Goal: Information Seeking & Learning: Learn about a topic

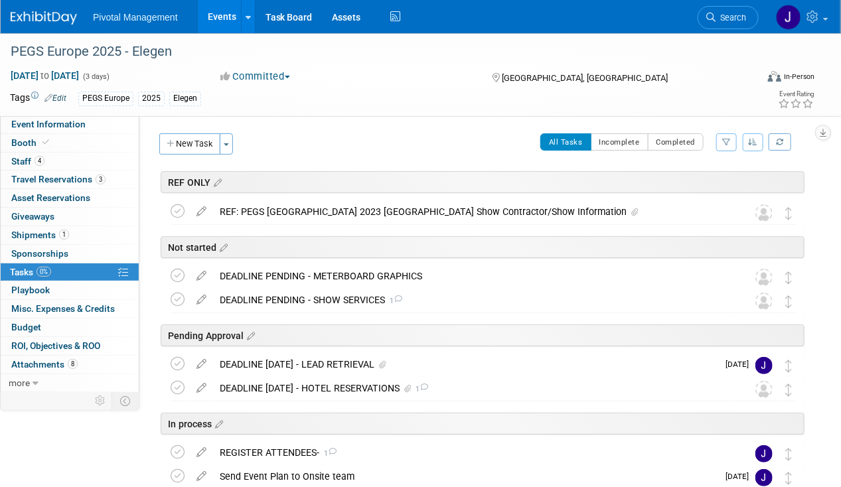
click at [218, 23] on link "Events" at bounding box center [222, 16] width 48 height 33
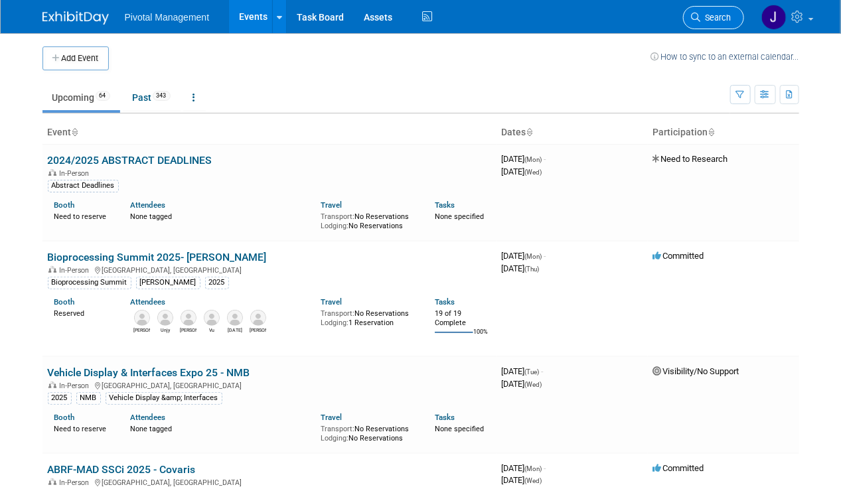
click at [717, 19] on span "Search" at bounding box center [716, 18] width 31 height 10
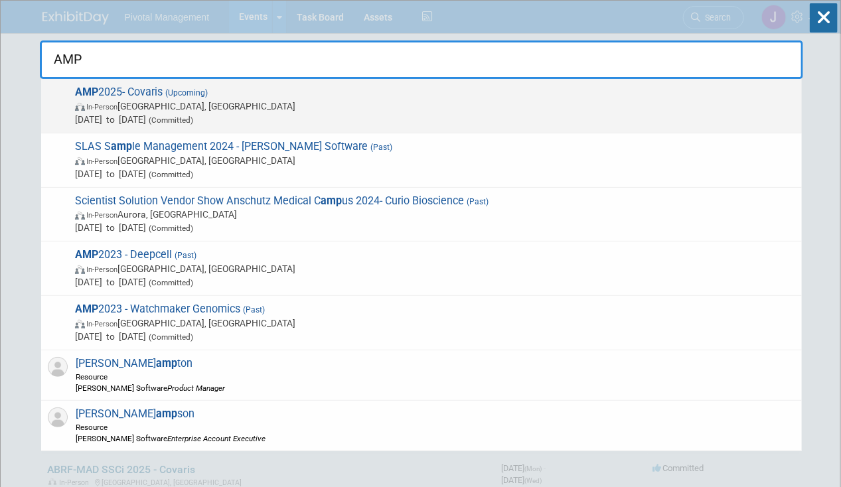
type input "AMP"
click at [208, 106] on span "In-Person [GEOGRAPHIC_DATA], [GEOGRAPHIC_DATA]" at bounding box center [435, 106] width 720 height 13
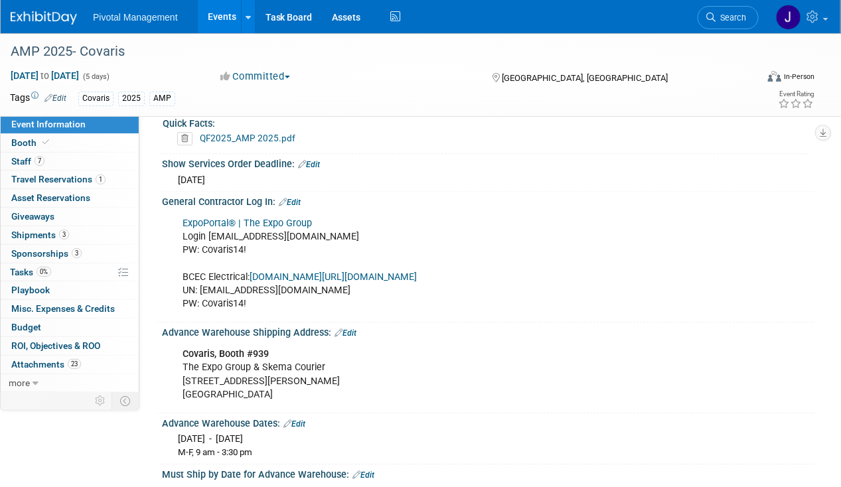
scroll to position [1519, 0]
click at [248, 115] on div "AMP 2025- Covaris Nov 11, 2025 to Nov 15, 2025 (5 days) Nov 11, 2025 to Nov 15,…" at bounding box center [420, 74] width 841 height 83
click at [274, 133] on link "QF2025_AMP 2025.pdf" at bounding box center [248, 138] width 96 height 11
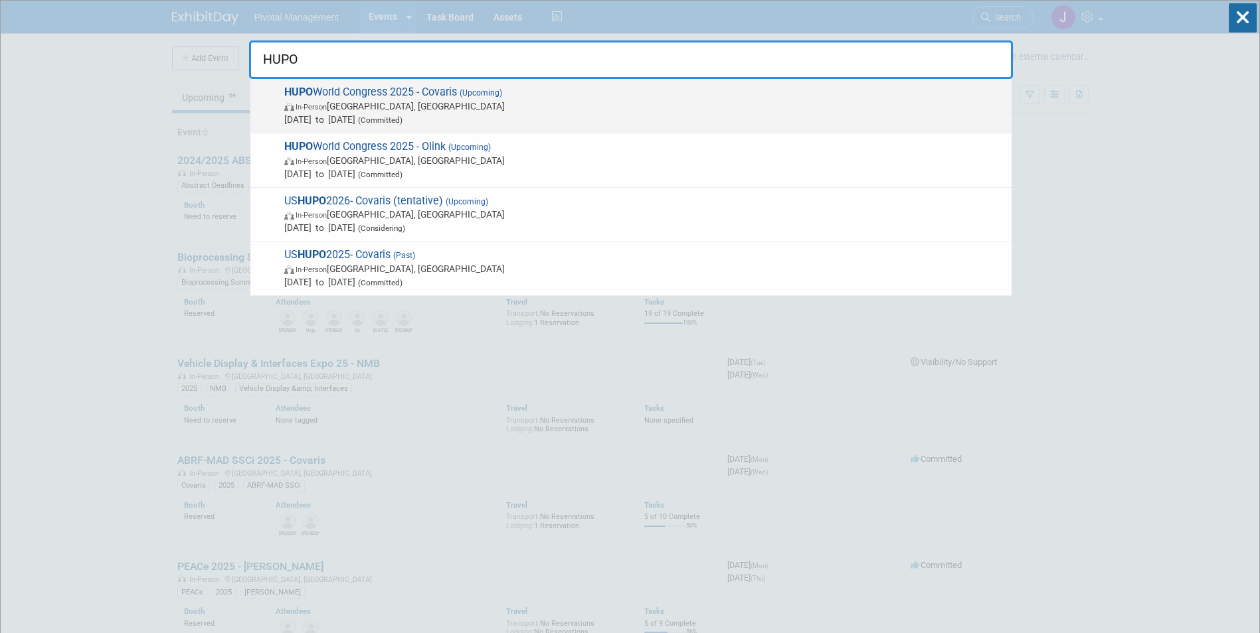
type input "HUPO"
click at [482, 117] on span "Nov 9, 2025 to Nov 13, 2025 (Committed)" at bounding box center [644, 119] width 720 height 13
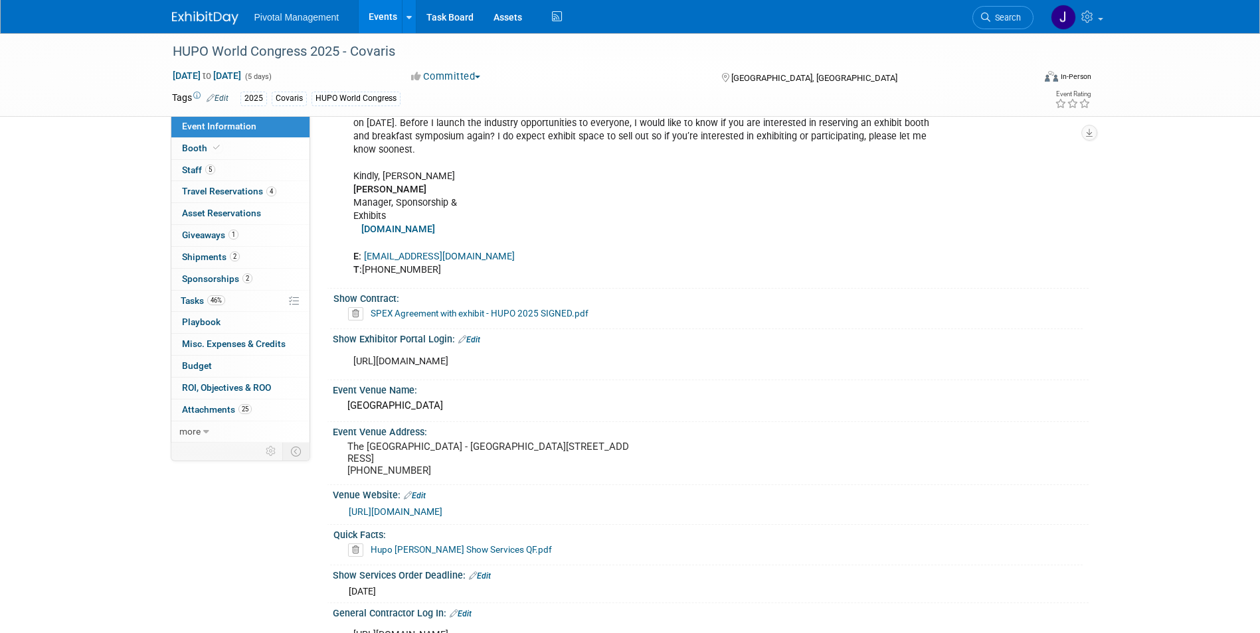
scroll to position [1657, 0]
click at [529, 313] on link "SPEX Agreement with exhibit - HUPO 2025 SIGNED.pdf" at bounding box center [479, 311] width 218 height 11
click at [191, 171] on span "Staff 5" at bounding box center [198, 170] width 33 height 11
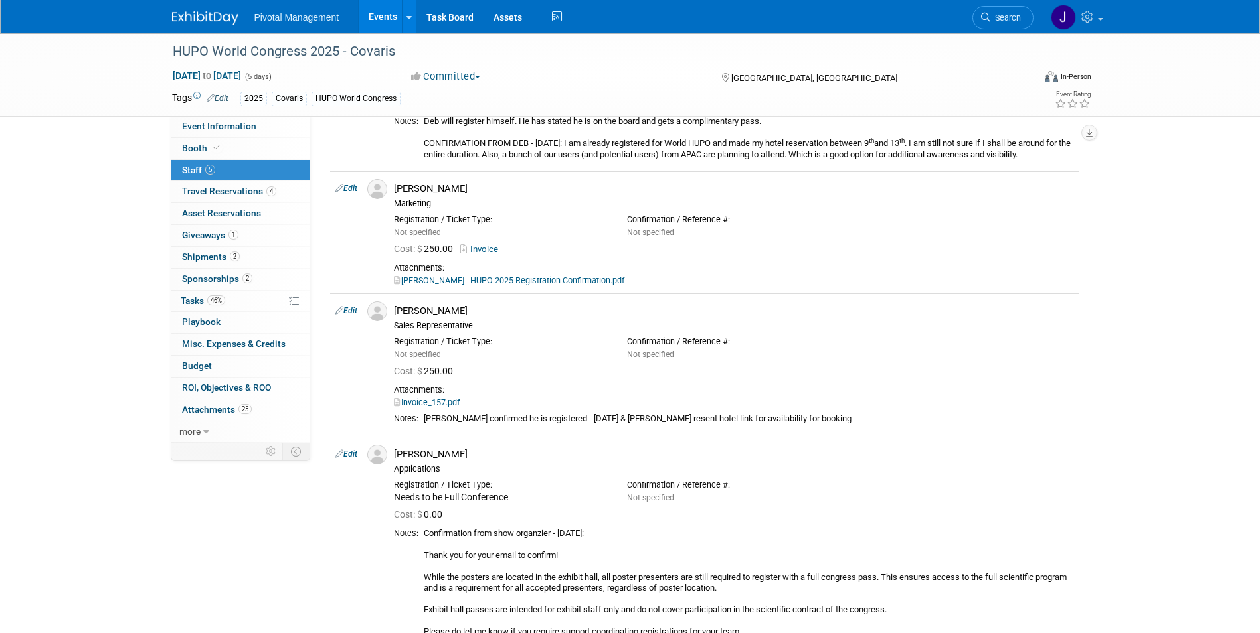
scroll to position [277, 0]
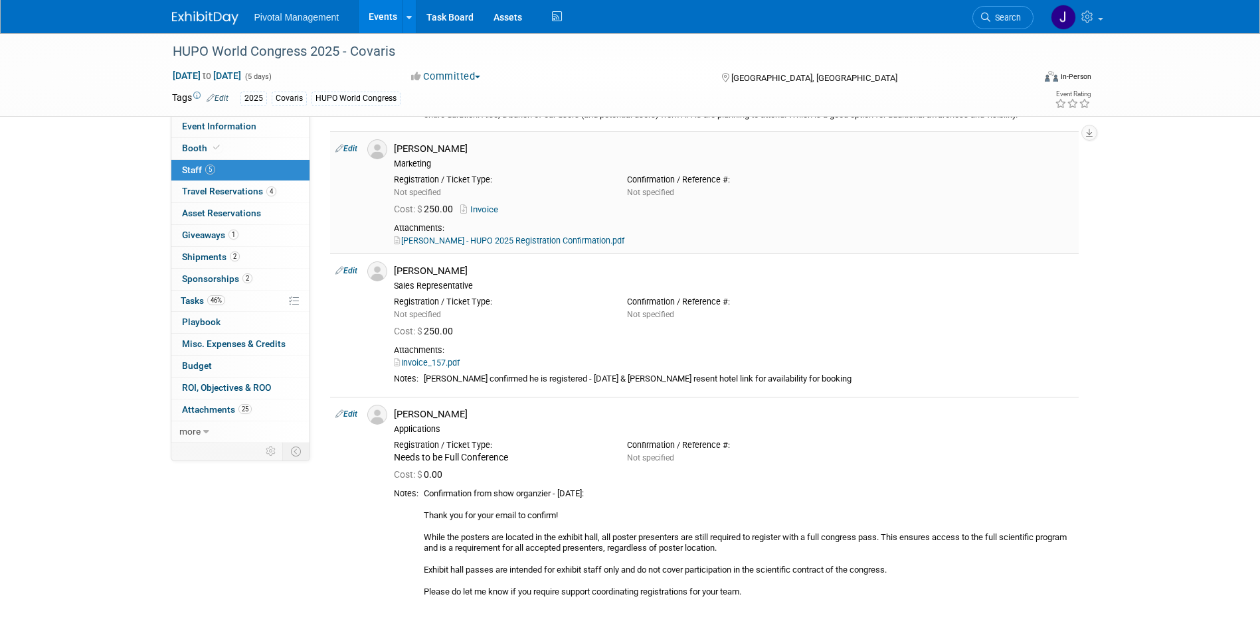
click at [531, 239] on link "Patricia Daggett - HUPO 2025 Registration Confirmation.pdf" at bounding box center [509, 241] width 230 height 10
click at [252, 299] on link "46% Tasks 46%" at bounding box center [240, 301] width 138 height 21
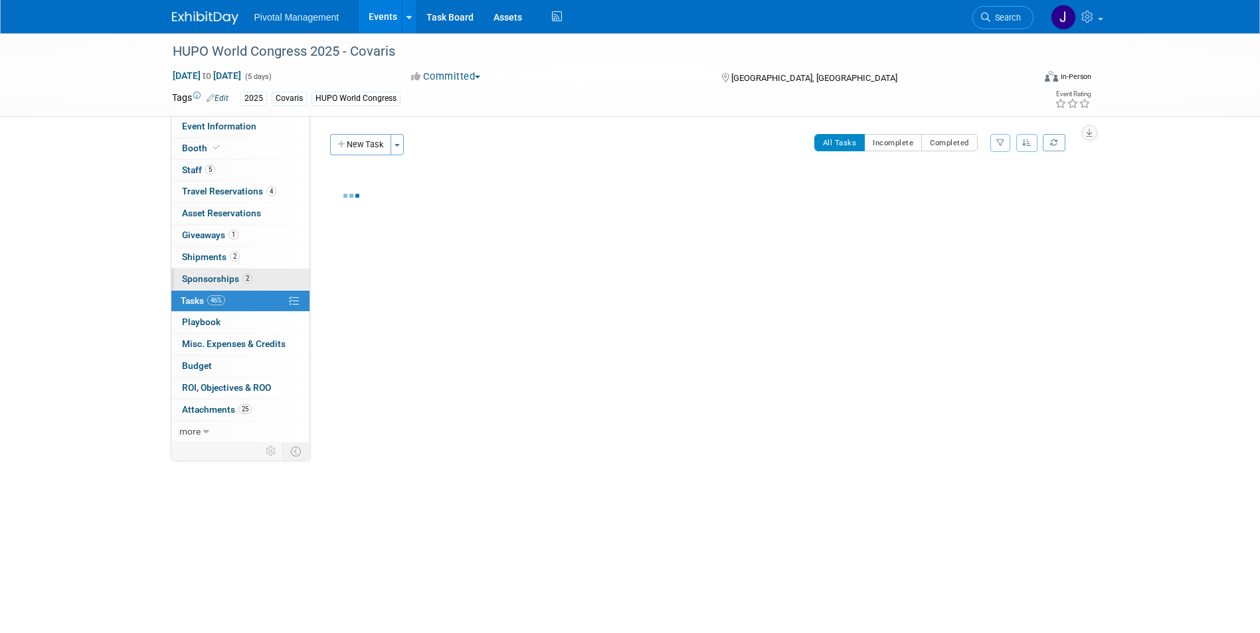
click at [257, 278] on link "2 Sponsorships 2" at bounding box center [240, 279] width 138 height 21
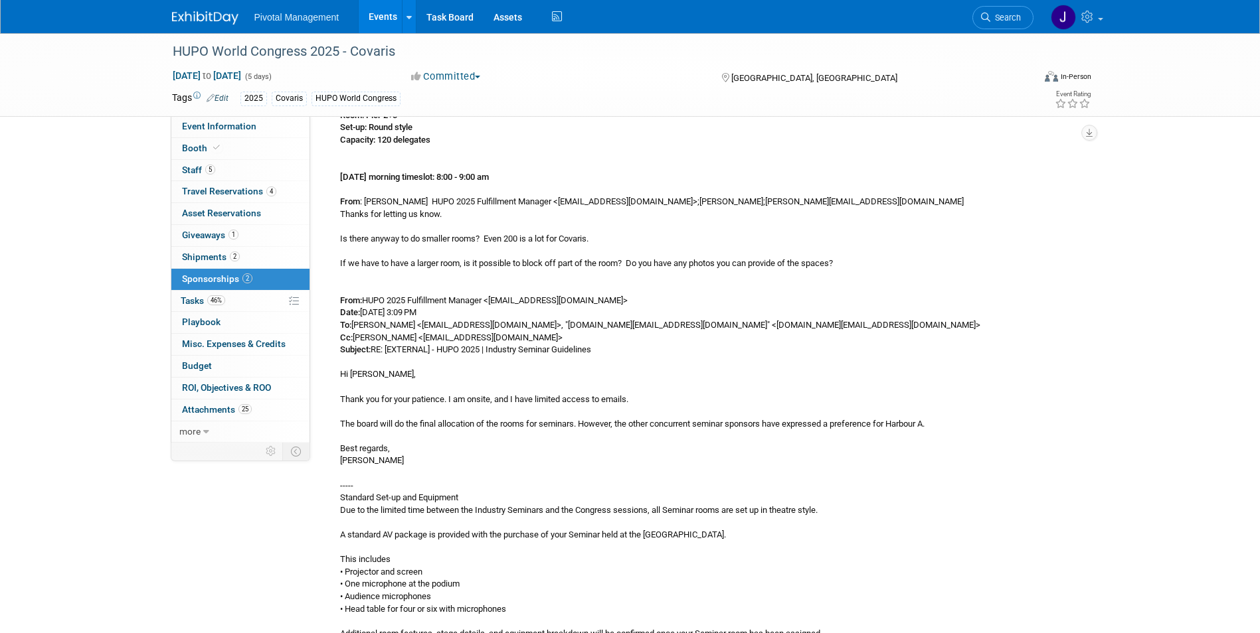
scroll to position [608, 0]
click at [238, 149] on link "Booth" at bounding box center [240, 148] width 138 height 21
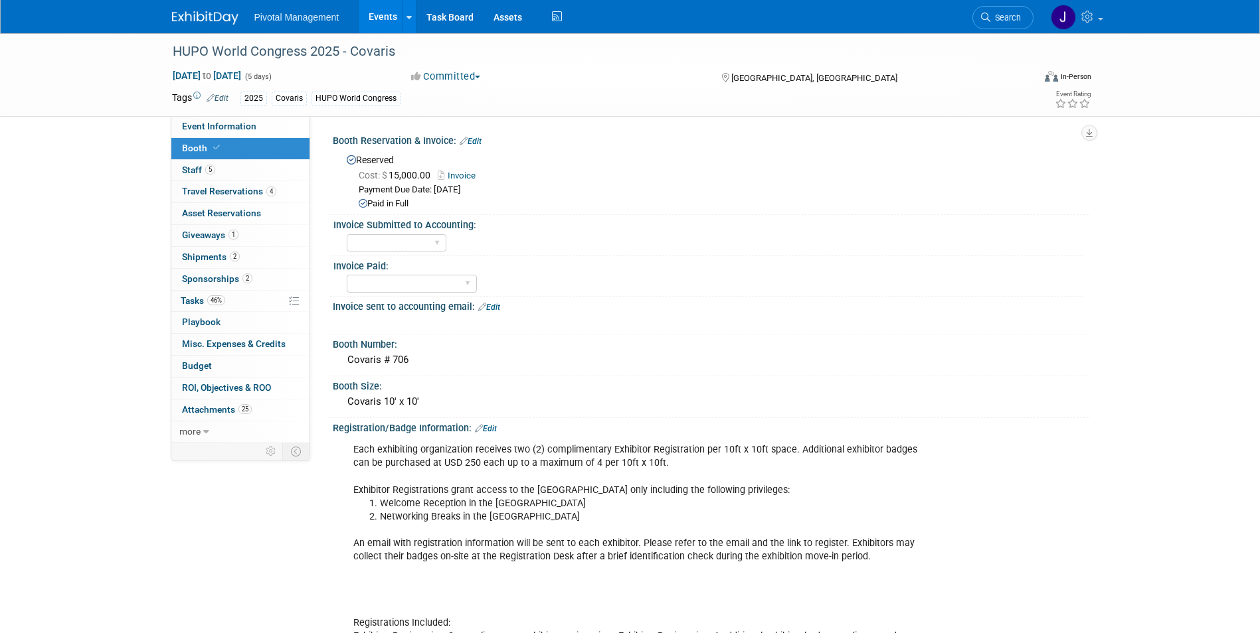
click at [459, 175] on link "Invoice" at bounding box center [460, 176] width 44 height 10
click at [402, 17] on link at bounding box center [409, 16] width 14 height 33
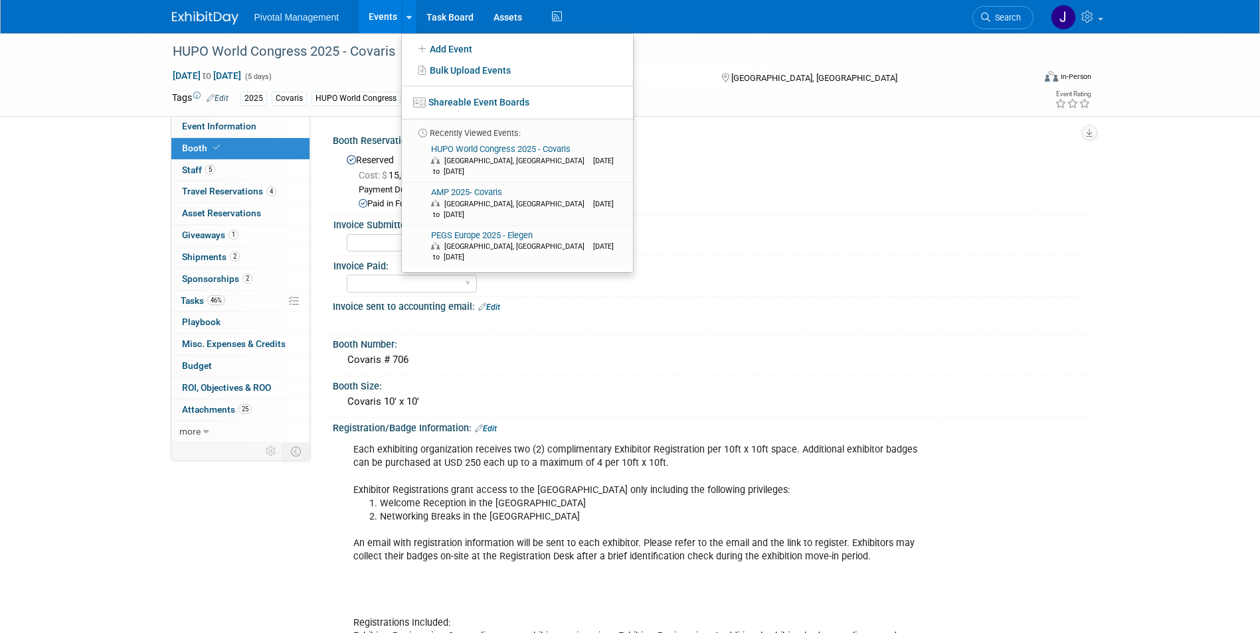
click at [364, 15] on link "Events" at bounding box center [383, 16] width 48 height 33
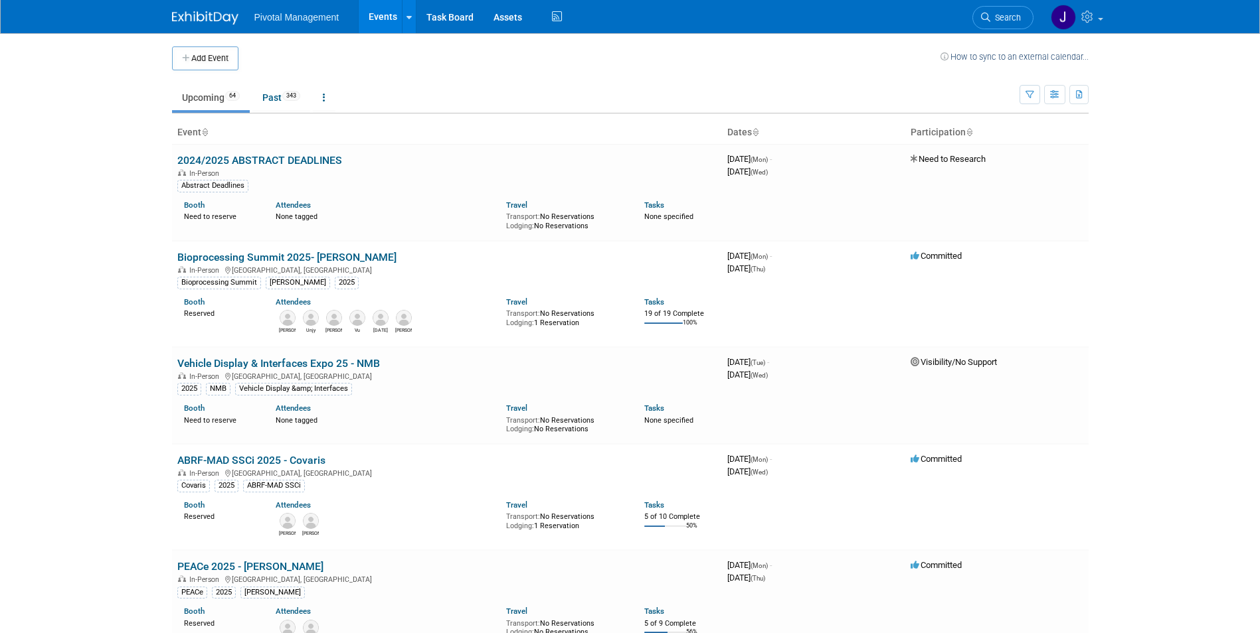
click at [991, 23] on link "Search" at bounding box center [1002, 17] width 61 height 23
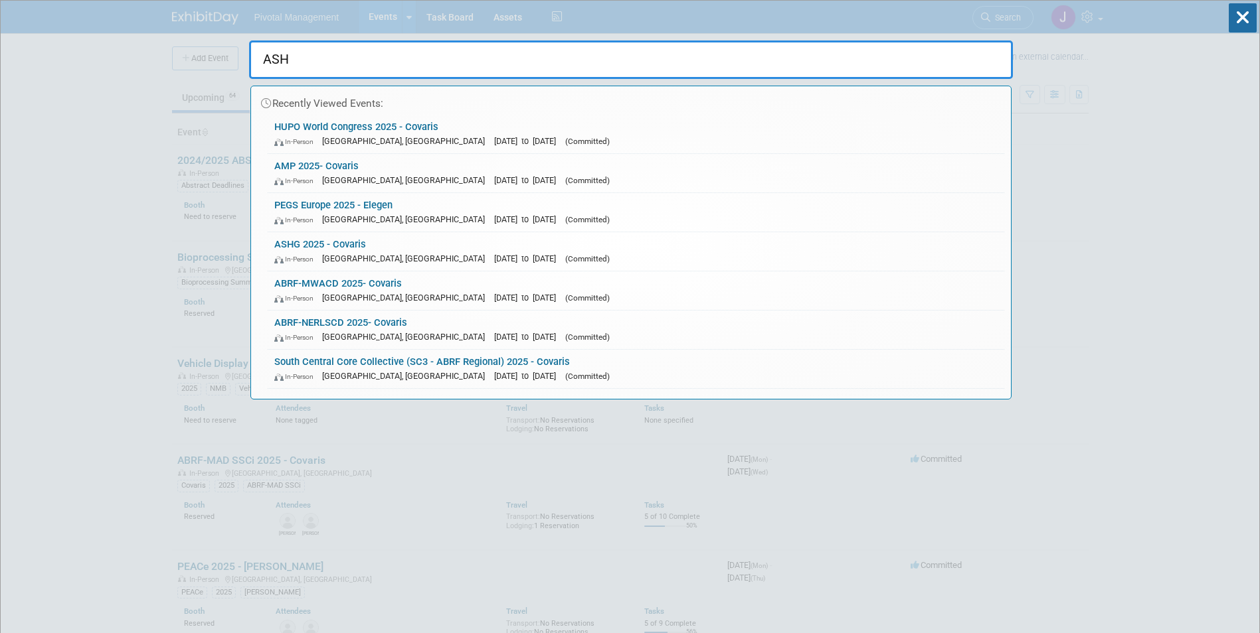
type input "ASHG"
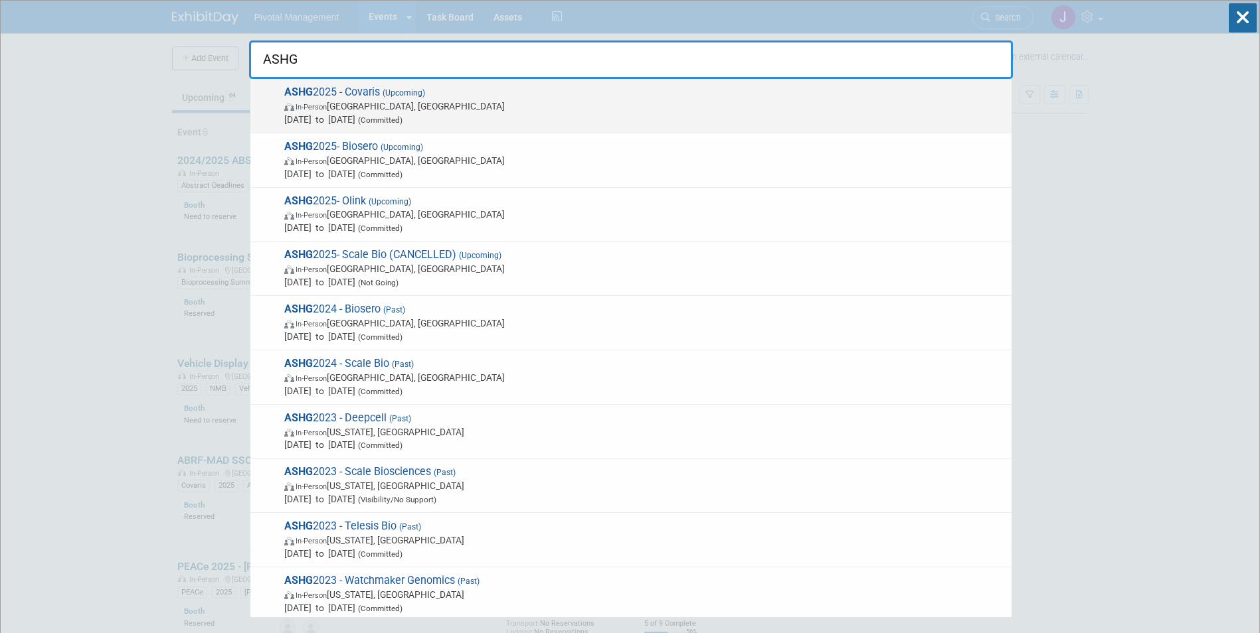
click at [421, 102] on span "In-Person Boston, MA" at bounding box center [644, 106] width 720 height 13
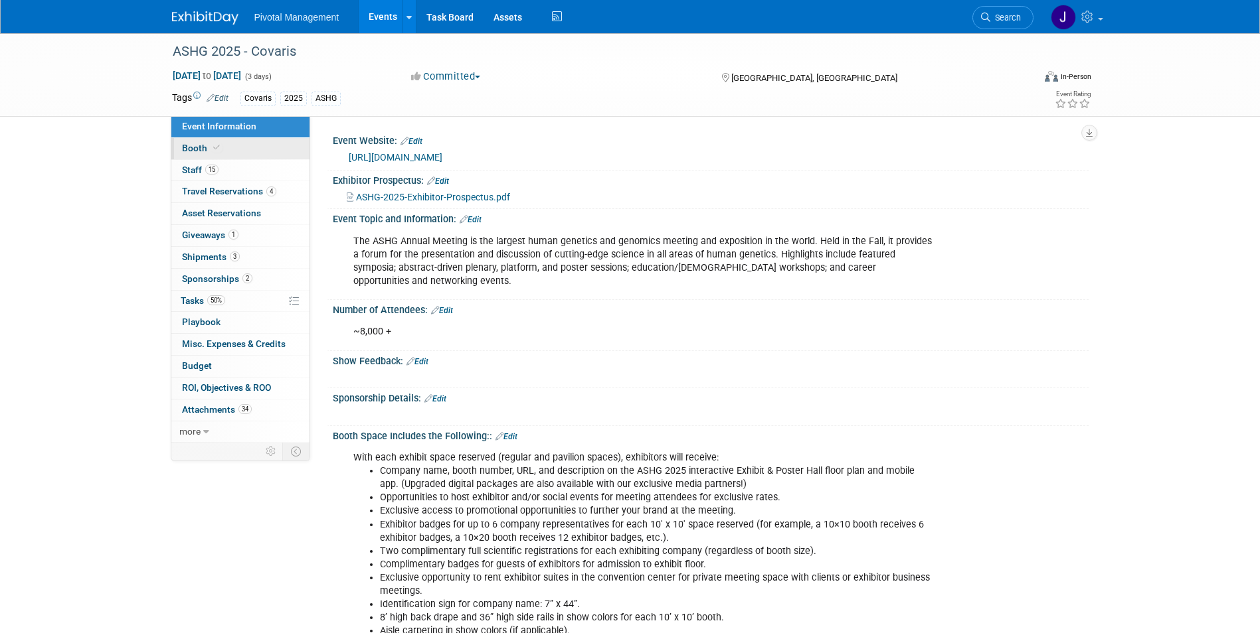
click at [222, 145] on link "Booth" at bounding box center [240, 148] width 138 height 21
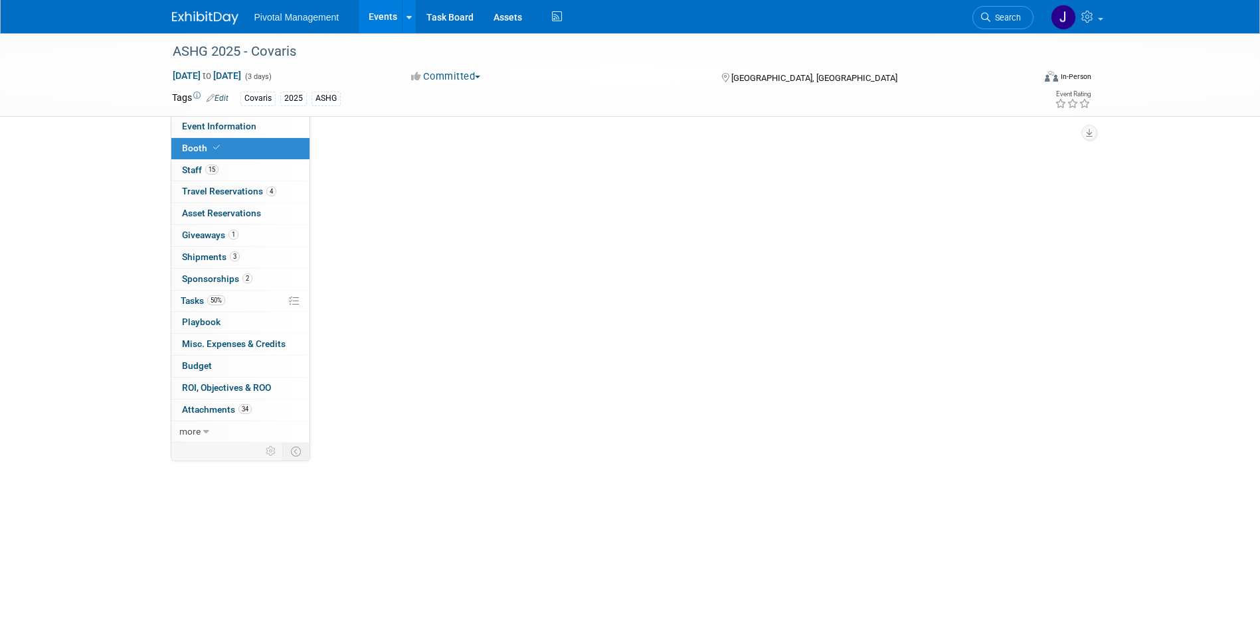
select select "No"
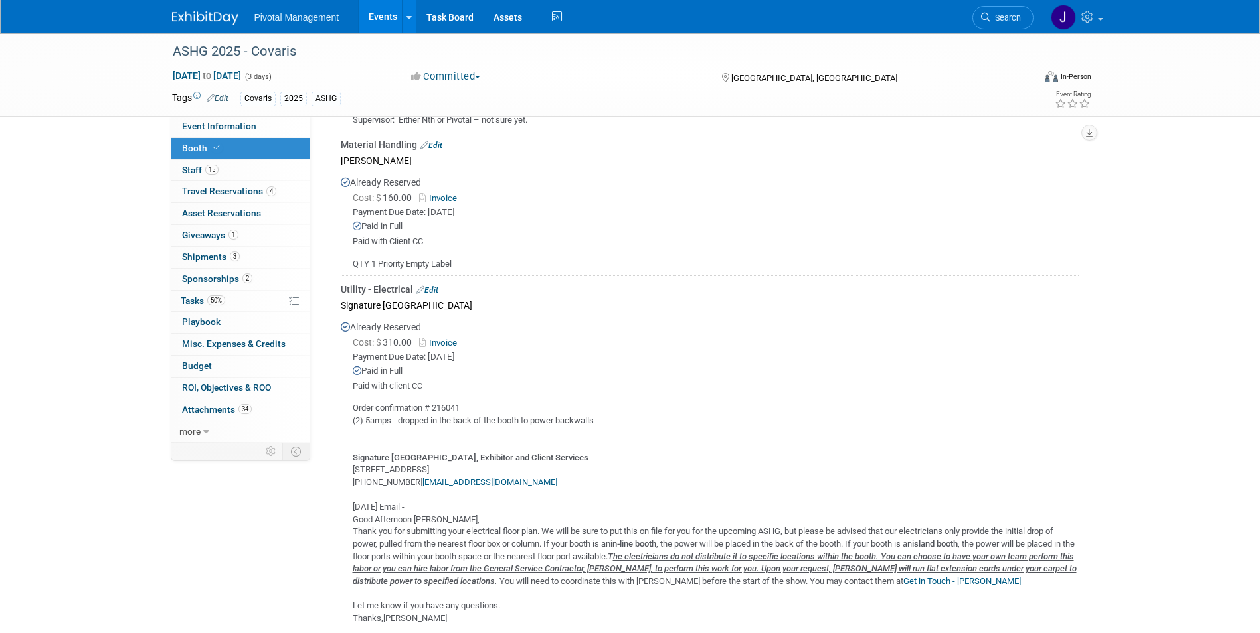
scroll to position [2099, 0]
drag, startPoint x: 252, startPoint y: 128, endPoint x: 260, endPoint y: 131, distance: 9.0
click at [252, 128] on span "Event Information" at bounding box center [219, 126] width 74 height 11
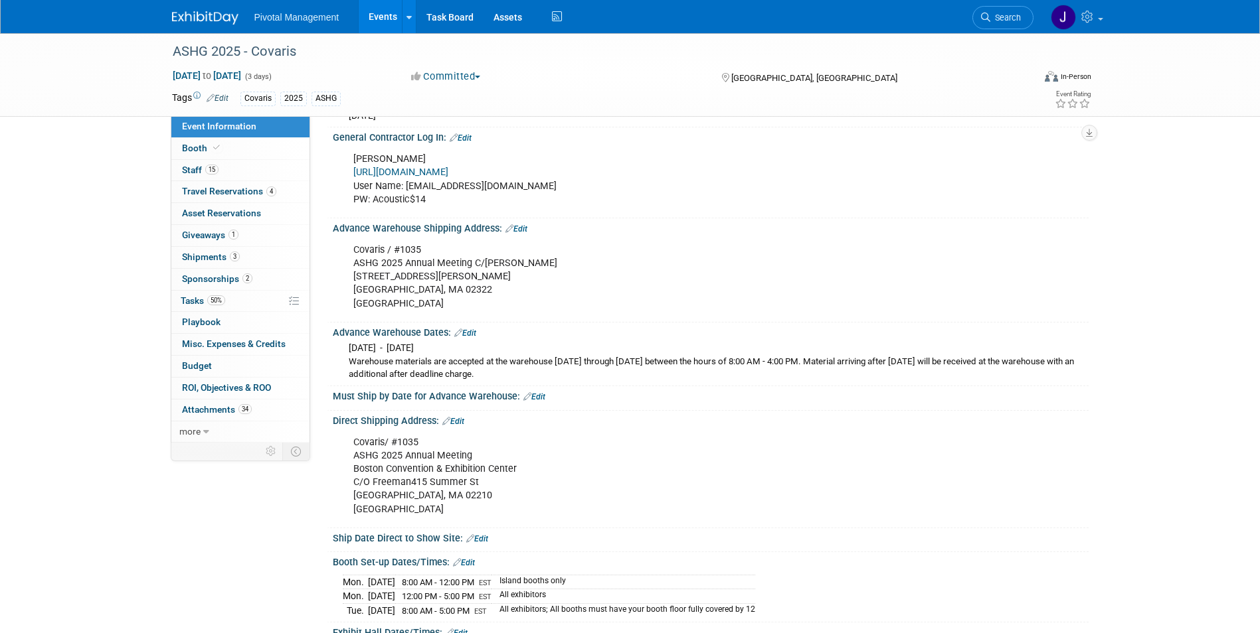
scroll to position [1245, 0]
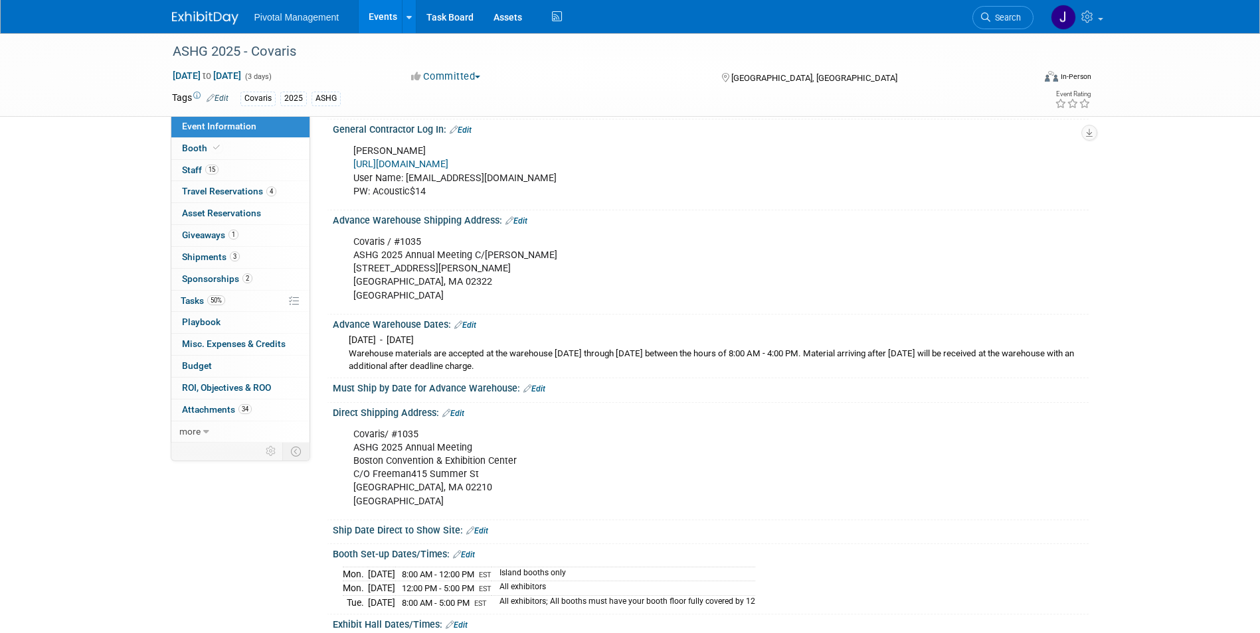
drag, startPoint x: 503, startPoint y: 324, endPoint x: 347, endPoint y: 327, distance: 155.4
click at [347, 330] on div "Mon. Sep 15, 2025 - Tue. Oct 7, 2025 Warehouse materials are accepted at the wa…" at bounding box center [711, 351] width 736 height 43
copy span "Mon. Sep 15, 2025 - Tue. Oct 7, 2025"
click at [995, 16] on span "Search" at bounding box center [1005, 18] width 31 height 10
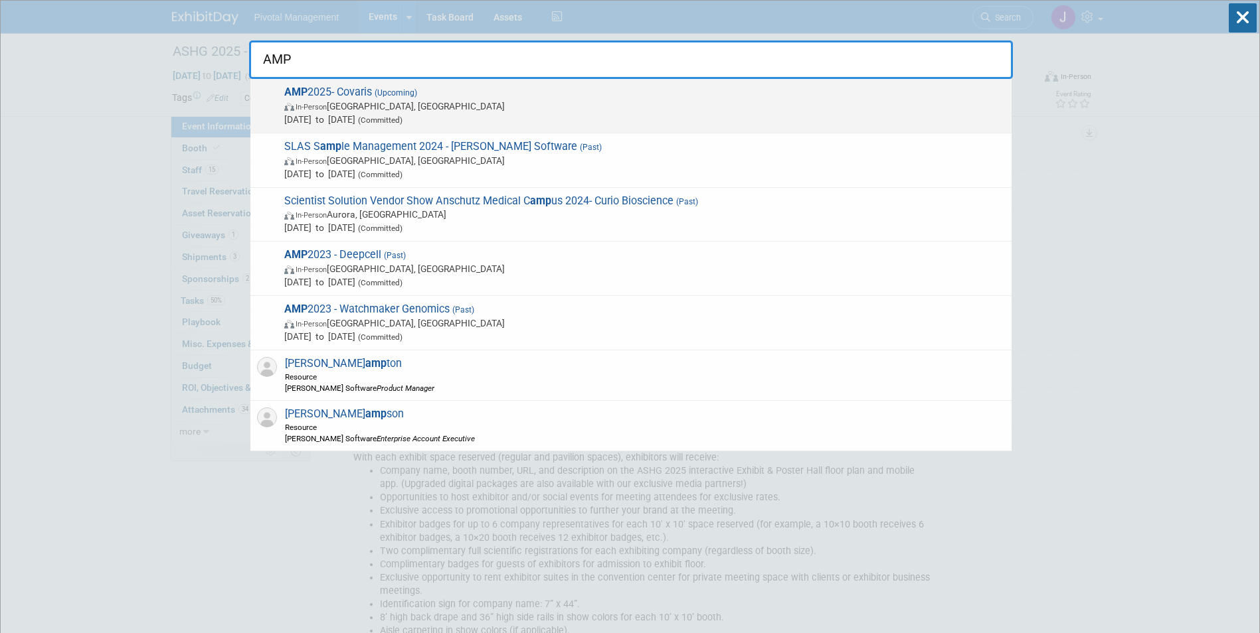
type input "AMP"
click at [566, 110] on span "In-Person Boston, MA" at bounding box center [644, 106] width 720 height 13
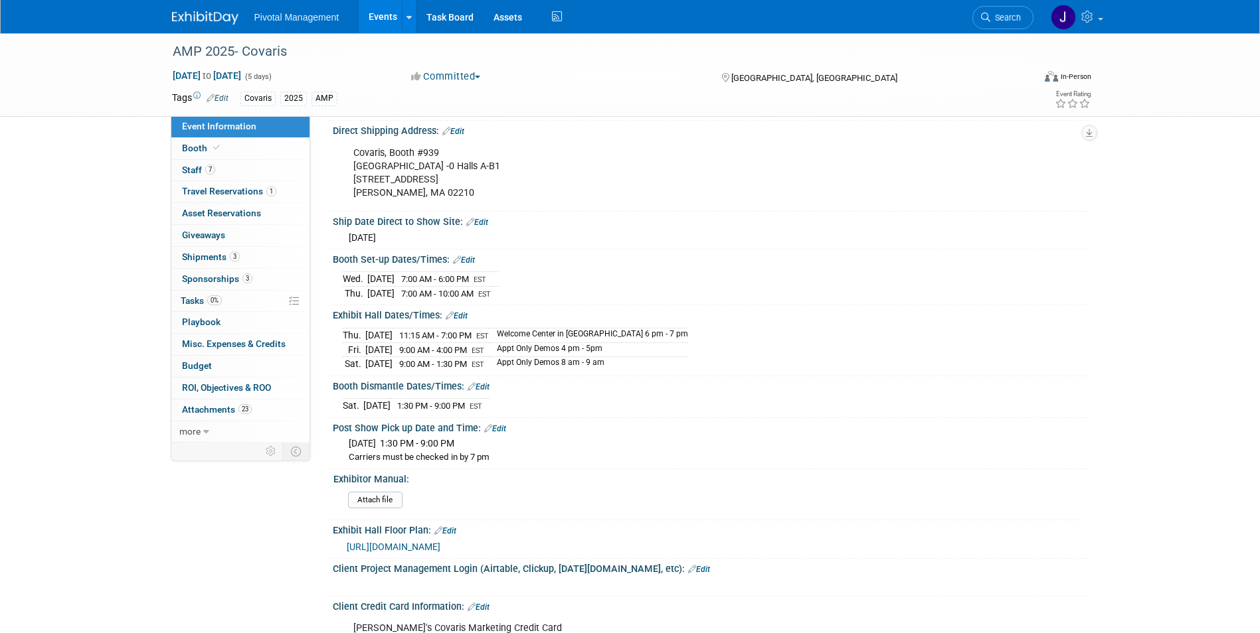
scroll to position [1847, 0]
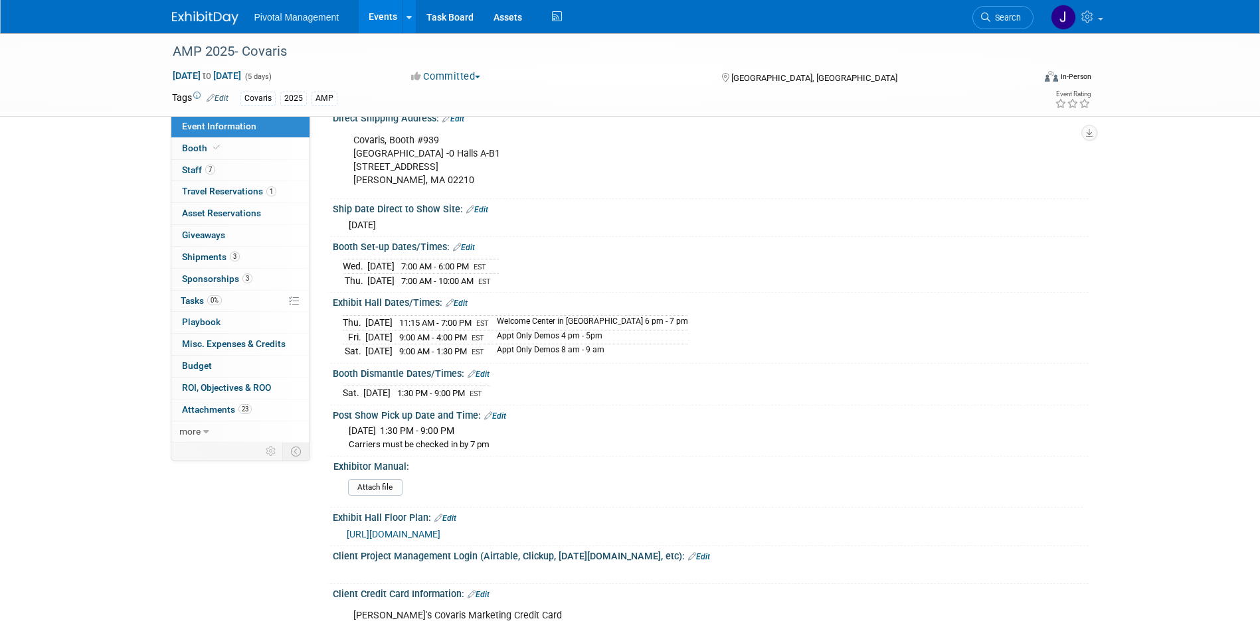
click at [383, 21] on link "Events" at bounding box center [383, 16] width 48 height 33
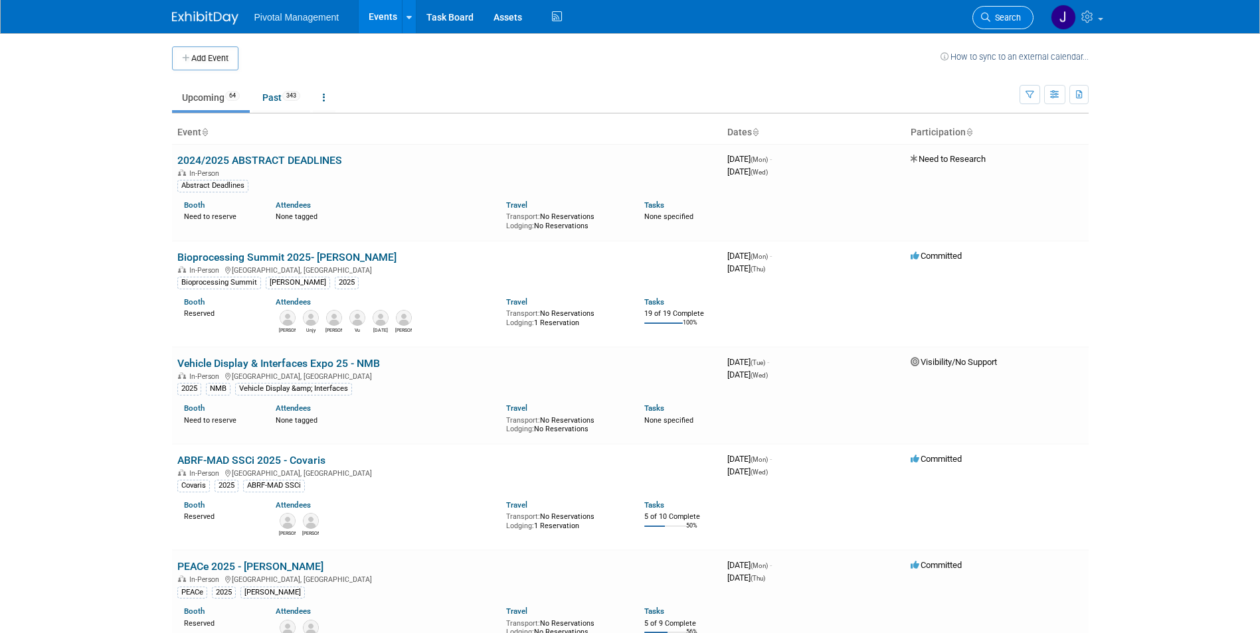
drag, startPoint x: 1011, startPoint y: 17, endPoint x: 1002, endPoint y: 19, distance: 8.9
click at [1002, 19] on span "Search" at bounding box center [1005, 18] width 31 height 10
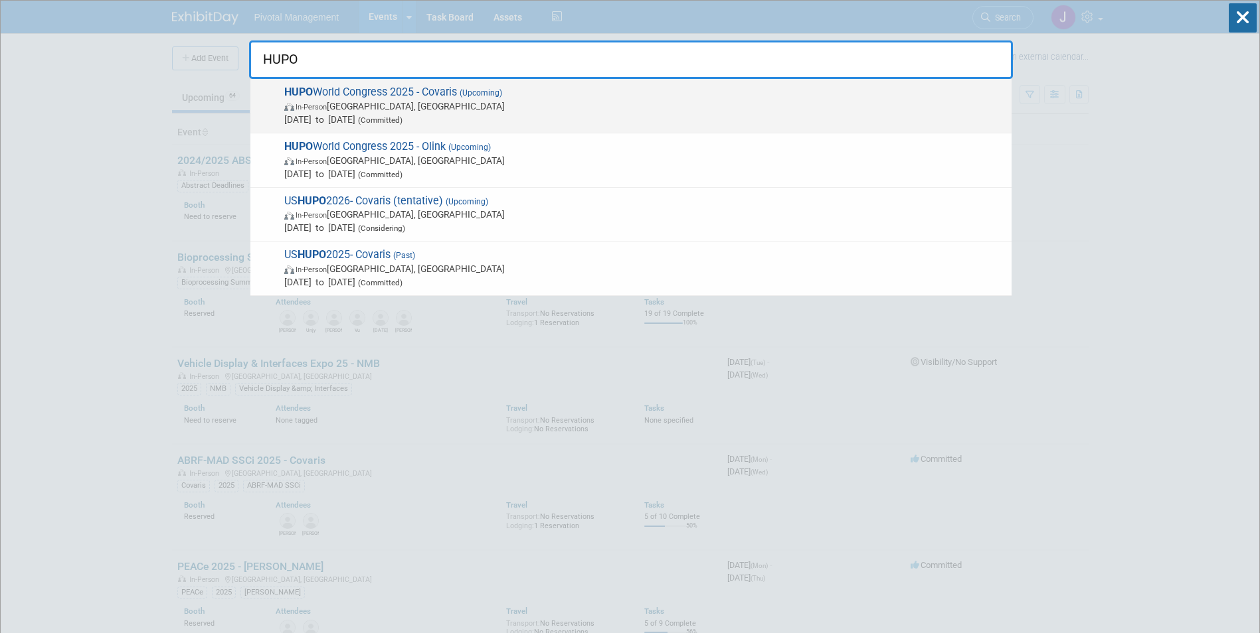
type input "HUPO"
click at [528, 104] on span "In-Person Toronto, Canada" at bounding box center [644, 106] width 720 height 13
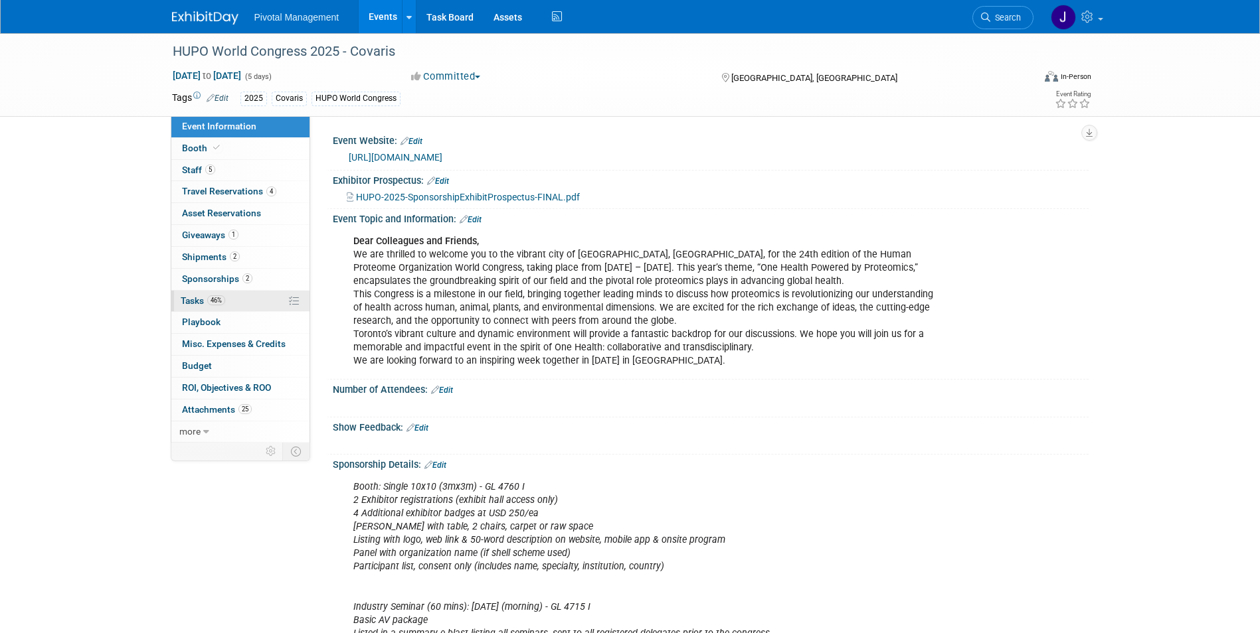
click at [234, 307] on link "46% Tasks 46%" at bounding box center [240, 301] width 138 height 21
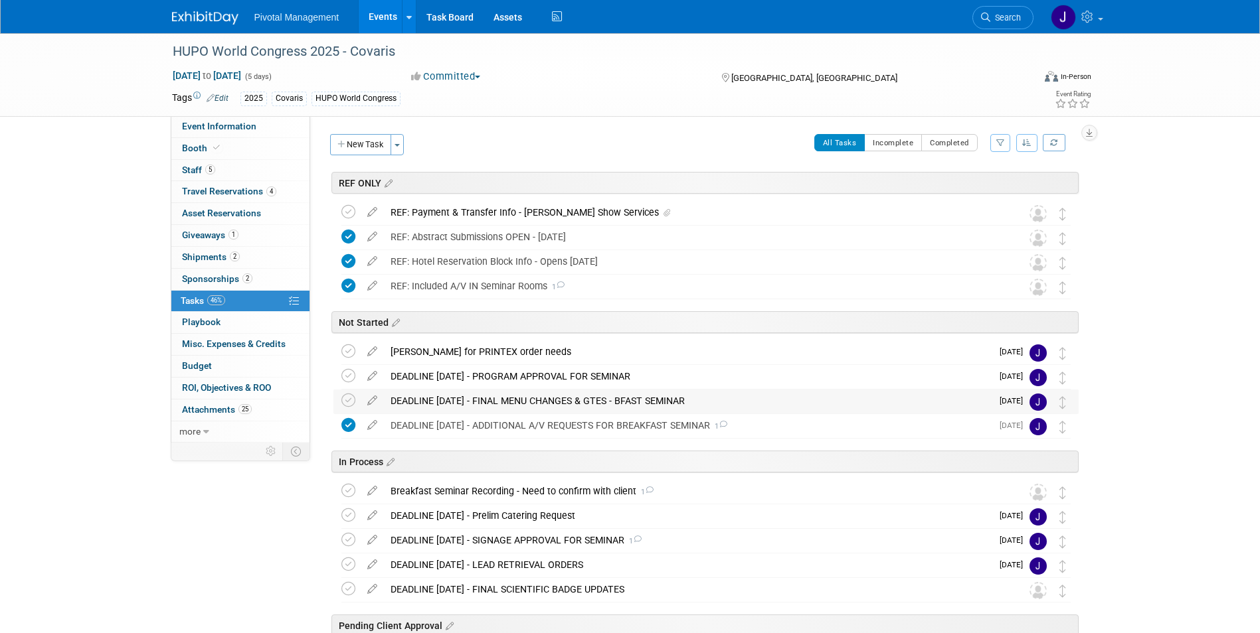
click at [468, 390] on div "DEADLINE OCT 6 - FINAL MENU CHANGES & GTES - BFAST SEMINAR" at bounding box center [688, 401] width 608 height 23
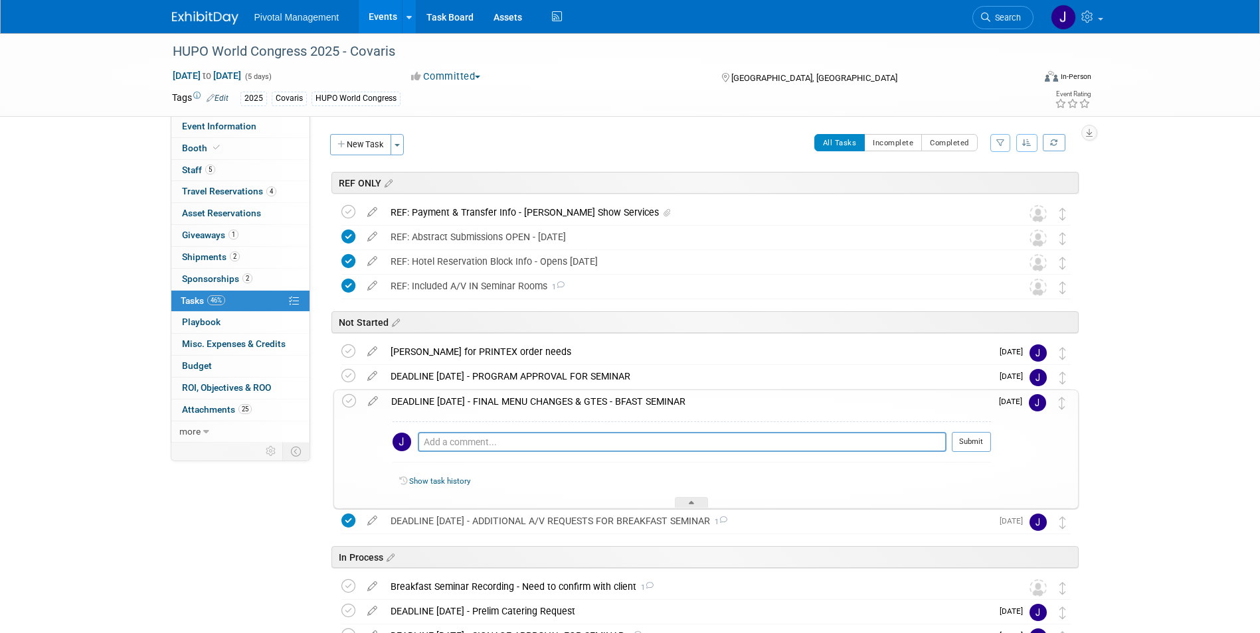
click at [463, 398] on div "DEADLINE OCT 6 - FINAL MENU CHANGES & GTES - BFAST SEMINAR" at bounding box center [687, 401] width 606 height 23
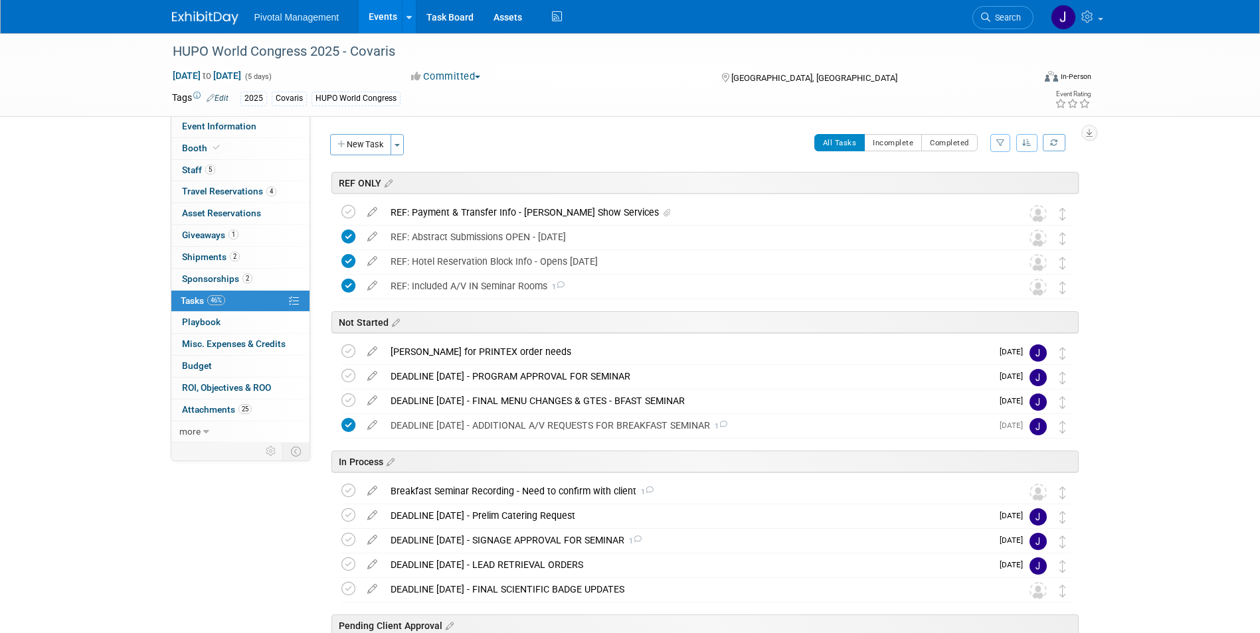
drag, startPoint x: 1004, startPoint y: 9, endPoint x: 1014, endPoint y: 18, distance: 13.2
click at [1004, 9] on link "Search" at bounding box center [1002, 17] width 61 height 23
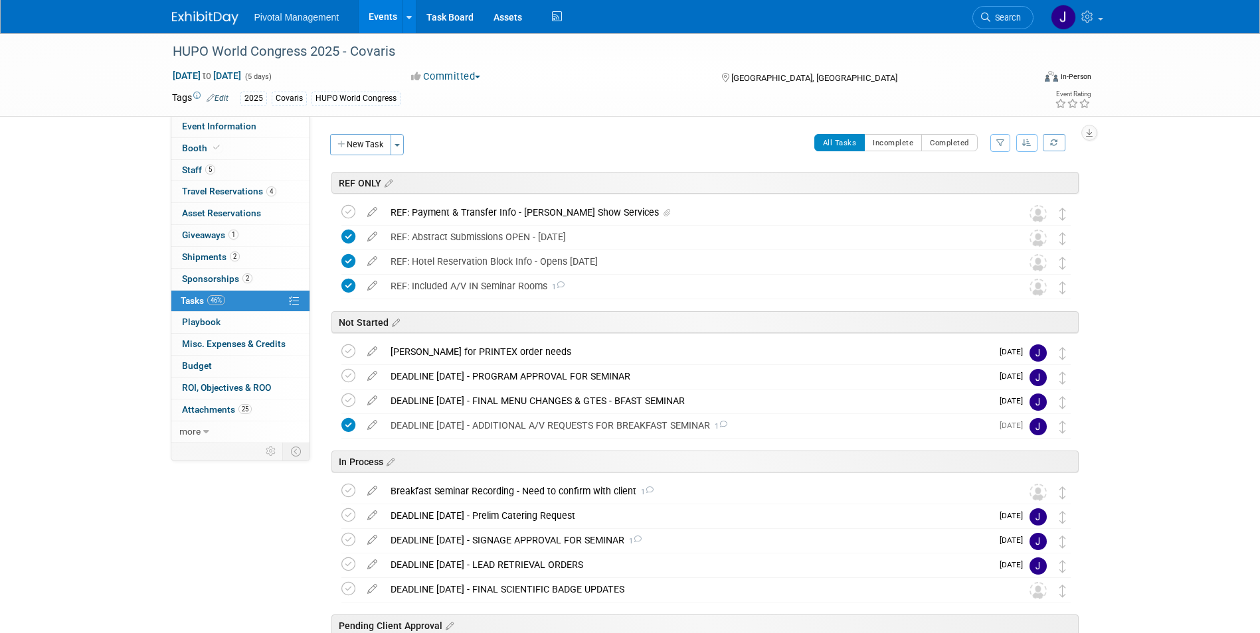
click at [376, 19] on link "Events" at bounding box center [383, 16] width 48 height 33
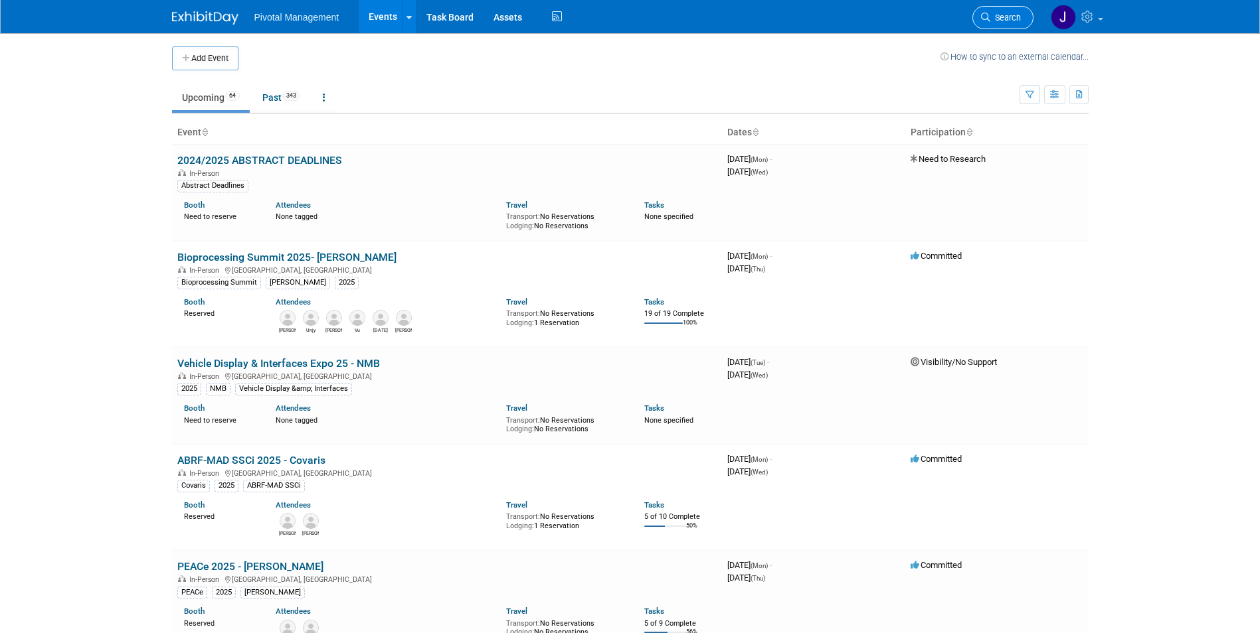
click at [999, 25] on link "Search" at bounding box center [1002, 17] width 61 height 23
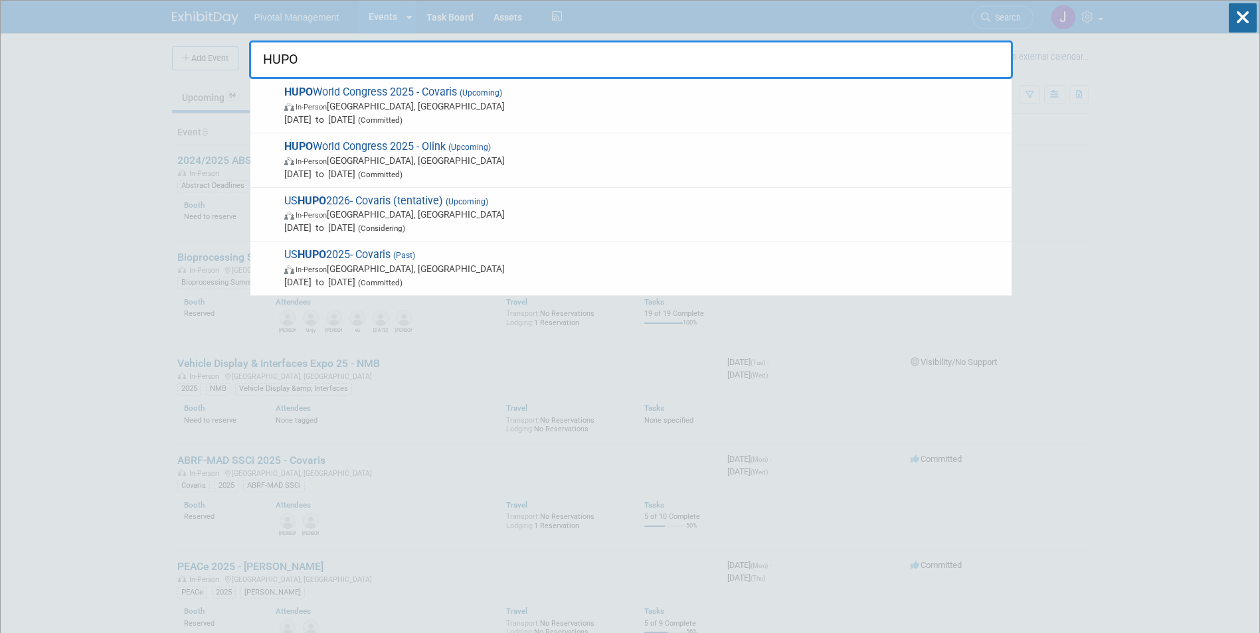
type input "HUPO"
